Goal: Navigation & Orientation: Find specific page/section

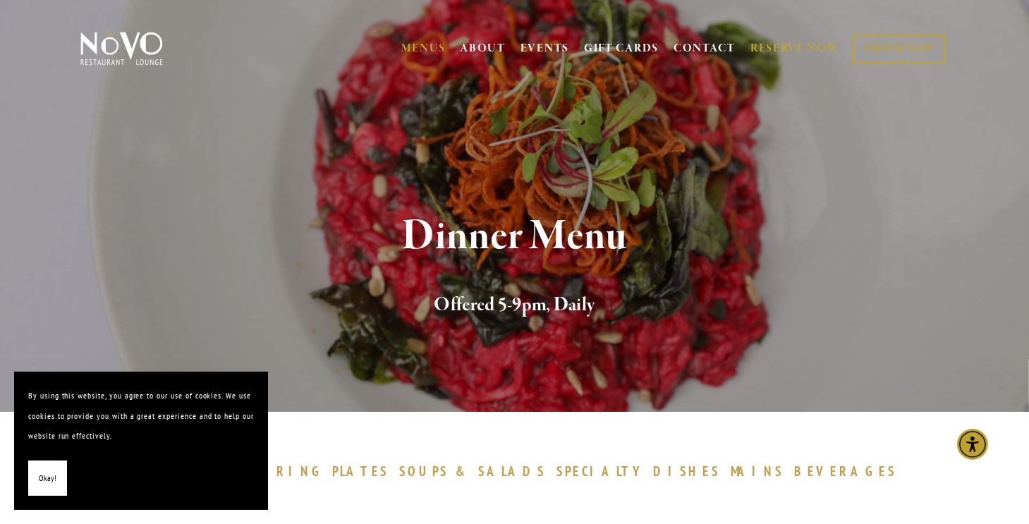
click at [780, 44] on link "RESERVE NOW" at bounding box center [794, 48] width 89 height 27
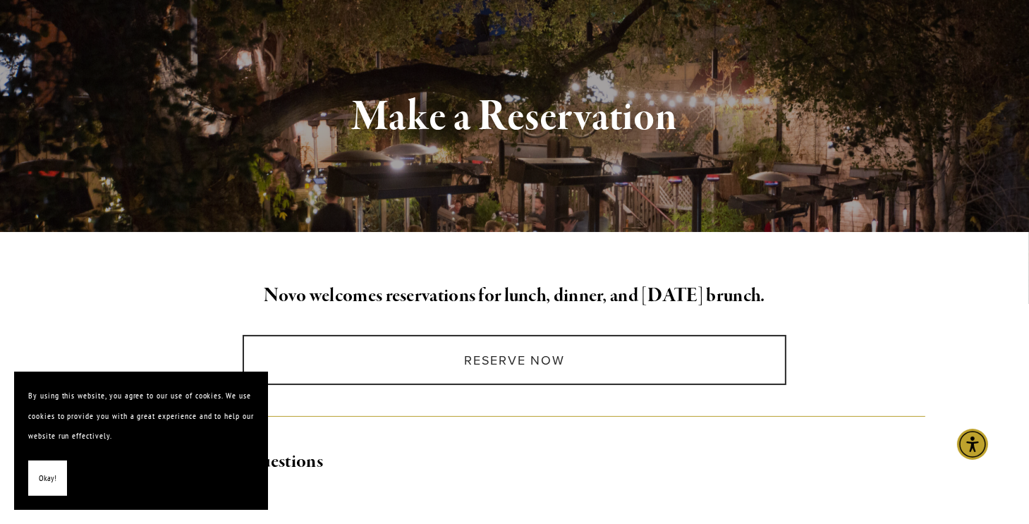
scroll to position [212, 0]
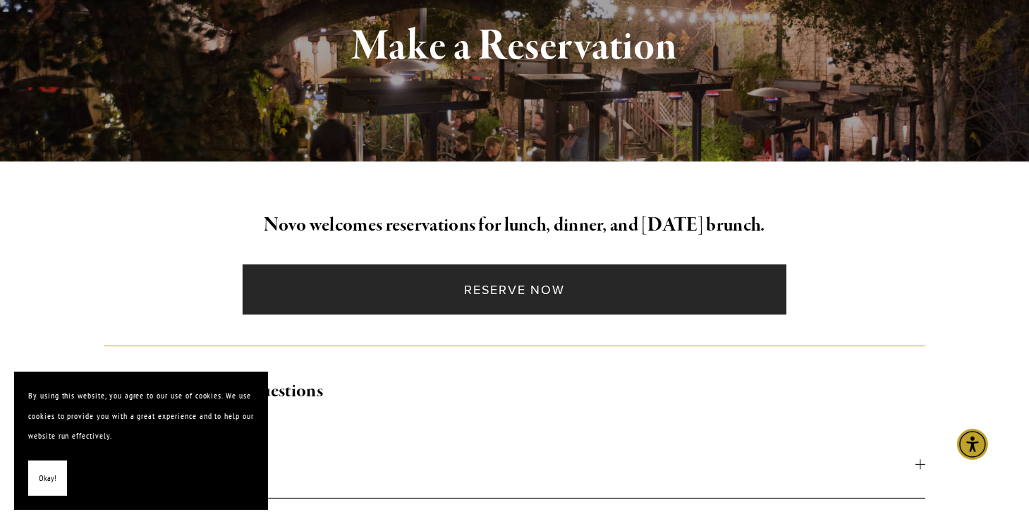
click at [558, 292] on link "Reserve Now" at bounding box center [515, 289] width 544 height 50
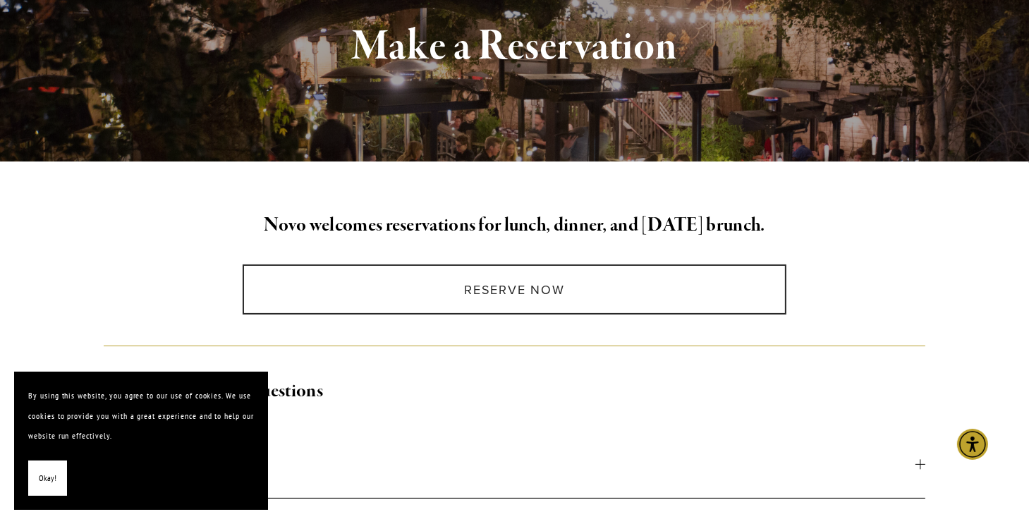
scroll to position [0, 0]
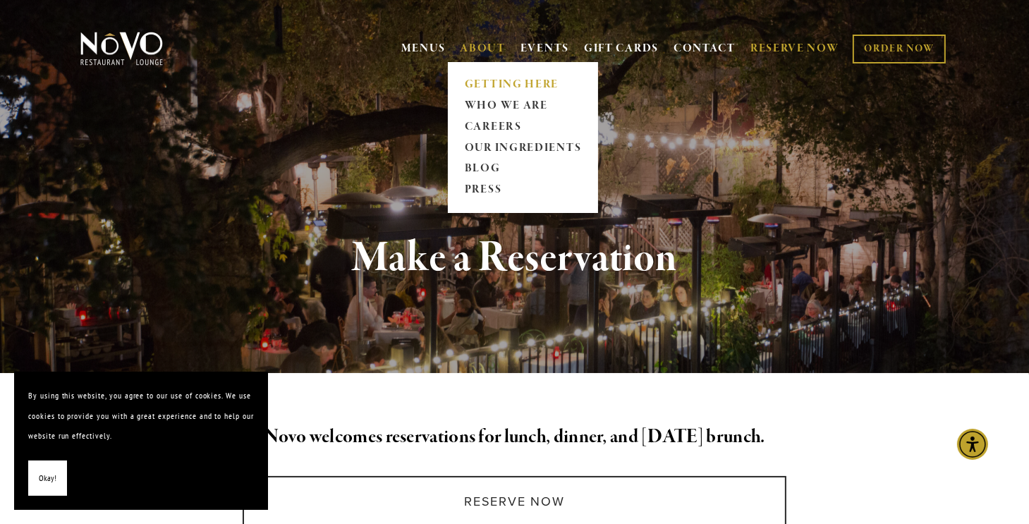
click at [482, 84] on link "GETTING HERE" at bounding box center [523, 84] width 126 height 21
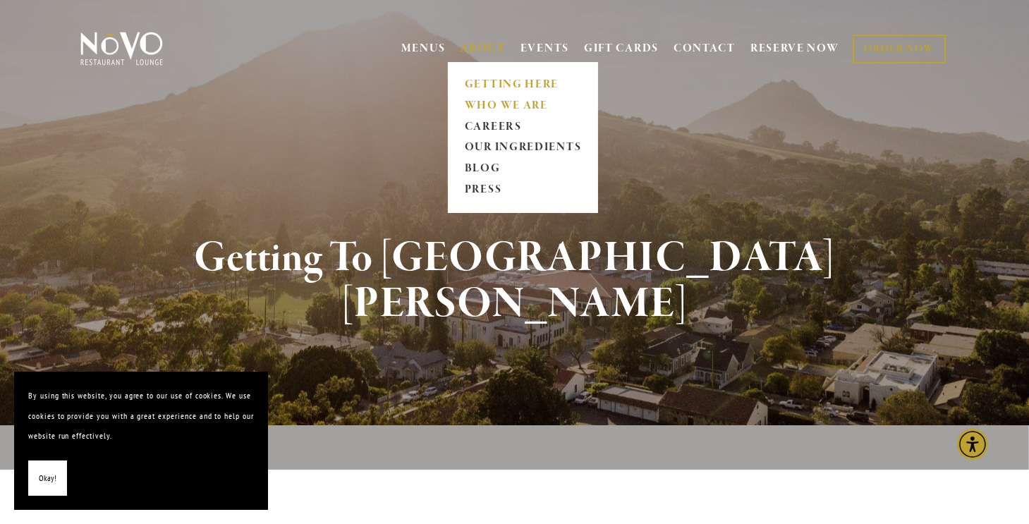
click at [474, 101] on link "WHO WE ARE" at bounding box center [523, 105] width 126 height 21
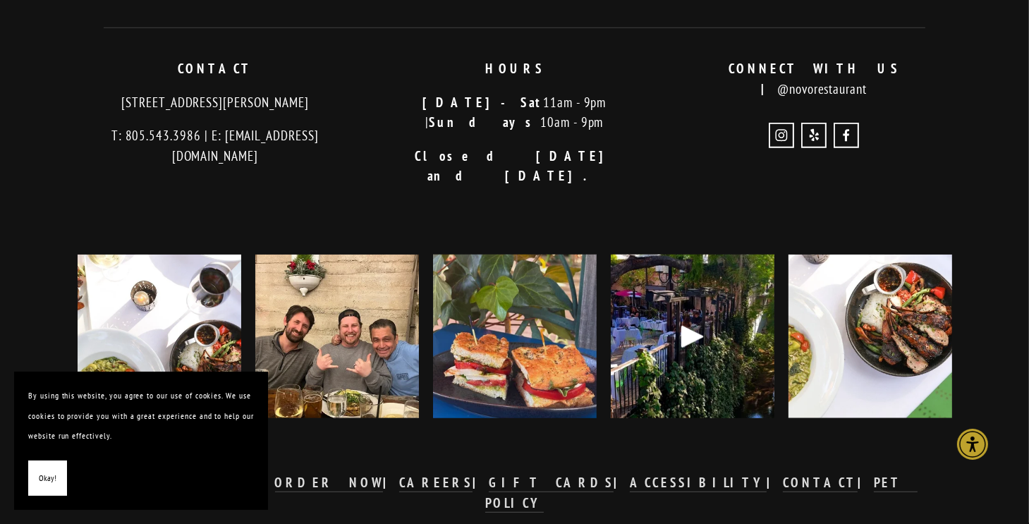
scroll to position [1272, 0]
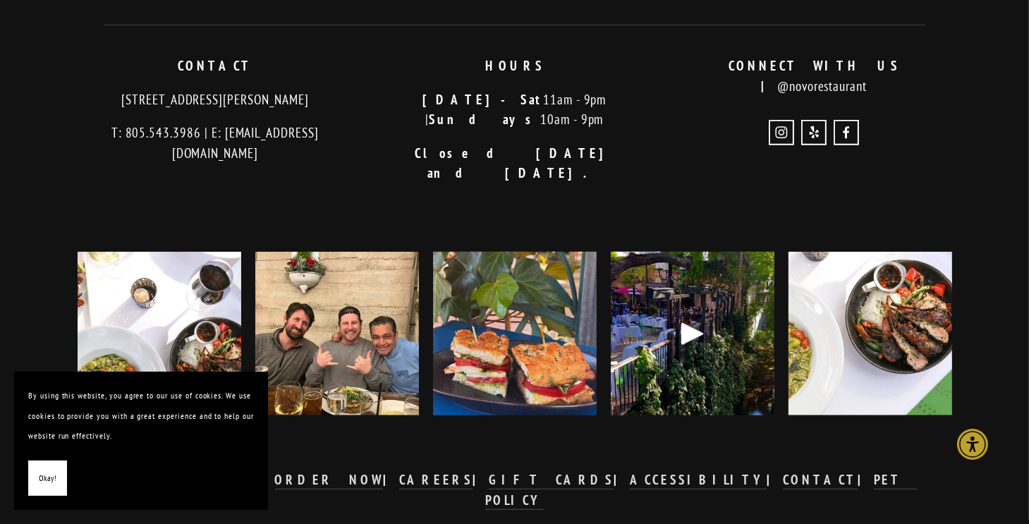
click at [683, 317] on div "Play" at bounding box center [693, 334] width 34 height 34
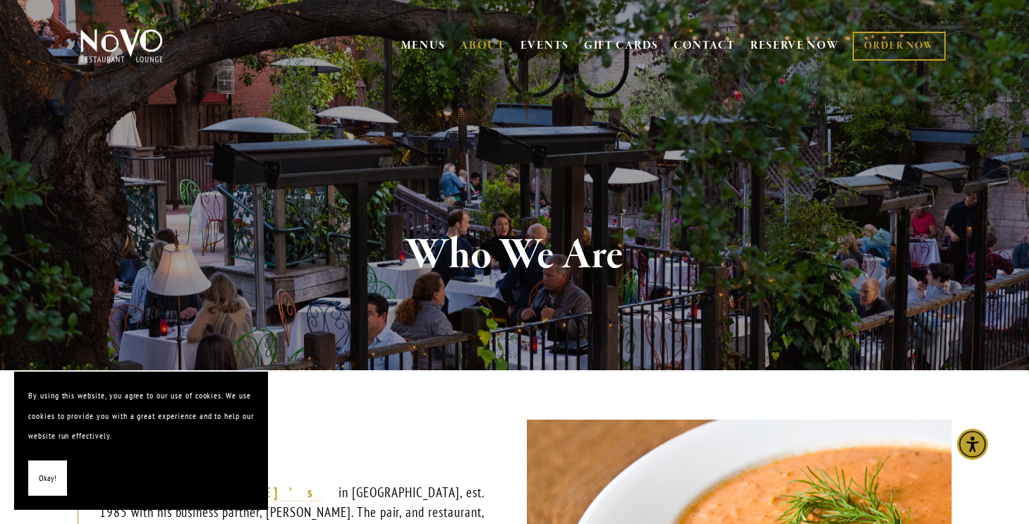
scroll to position [0, 0]
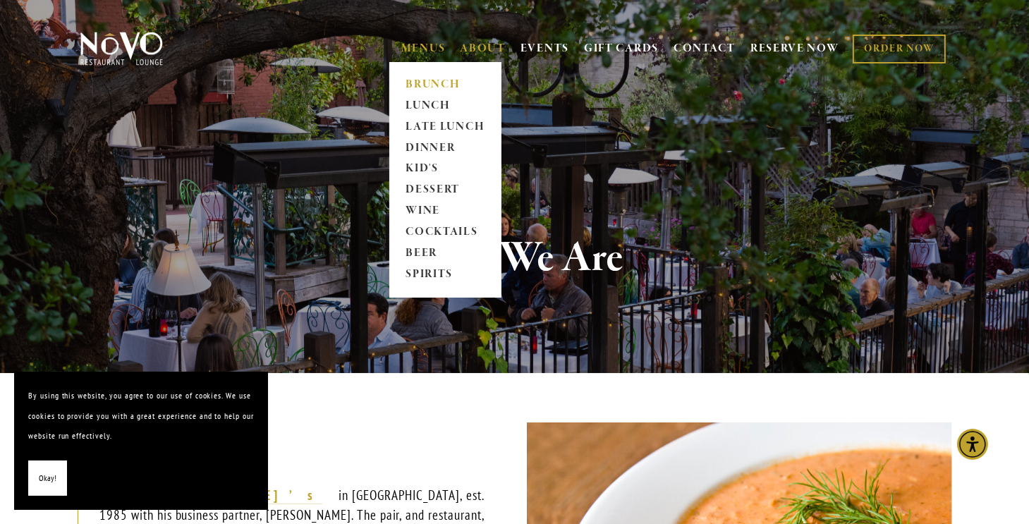
click at [422, 87] on link "BRUNCH" at bounding box center [445, 84] width 88 height 21
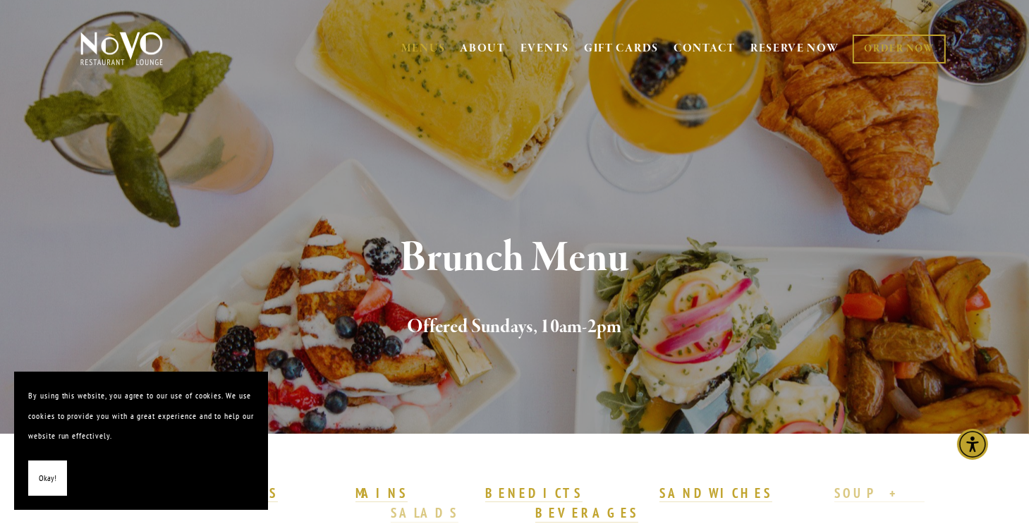
click at [634, 496] on strong "SOUP + SALADS" at bounding box center [658, 502] width 534 height 37
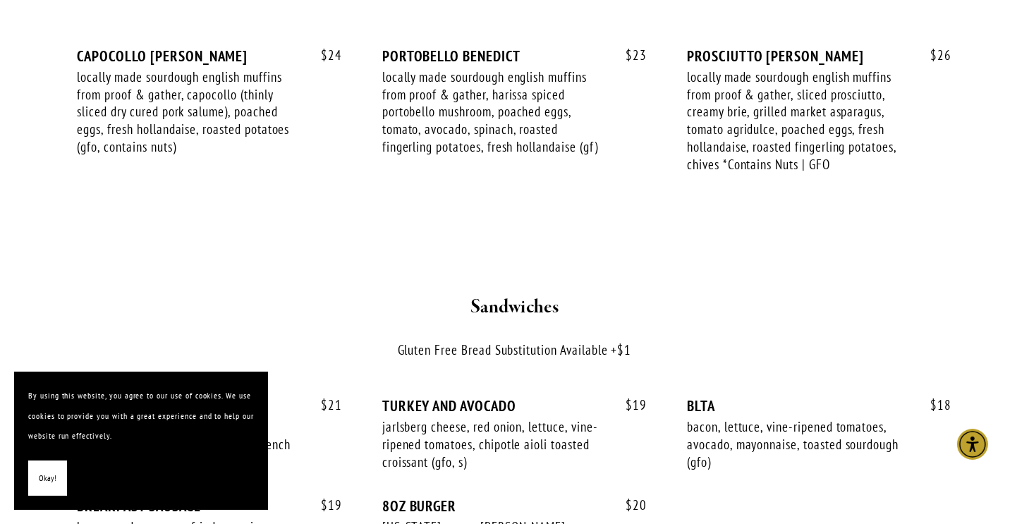
scroll to position [1716, 0]
